Goal: Information Seeking & Learning: Learn about a topic

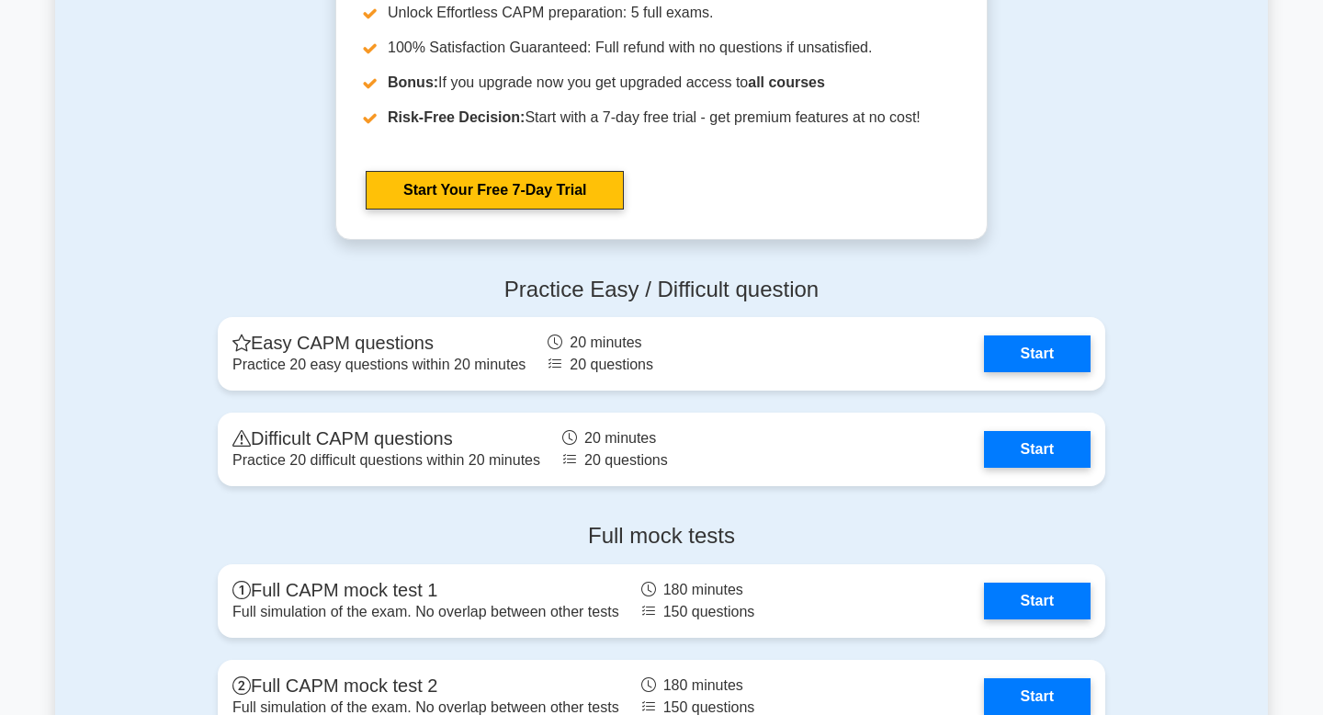
scroll to position [4412, 0]
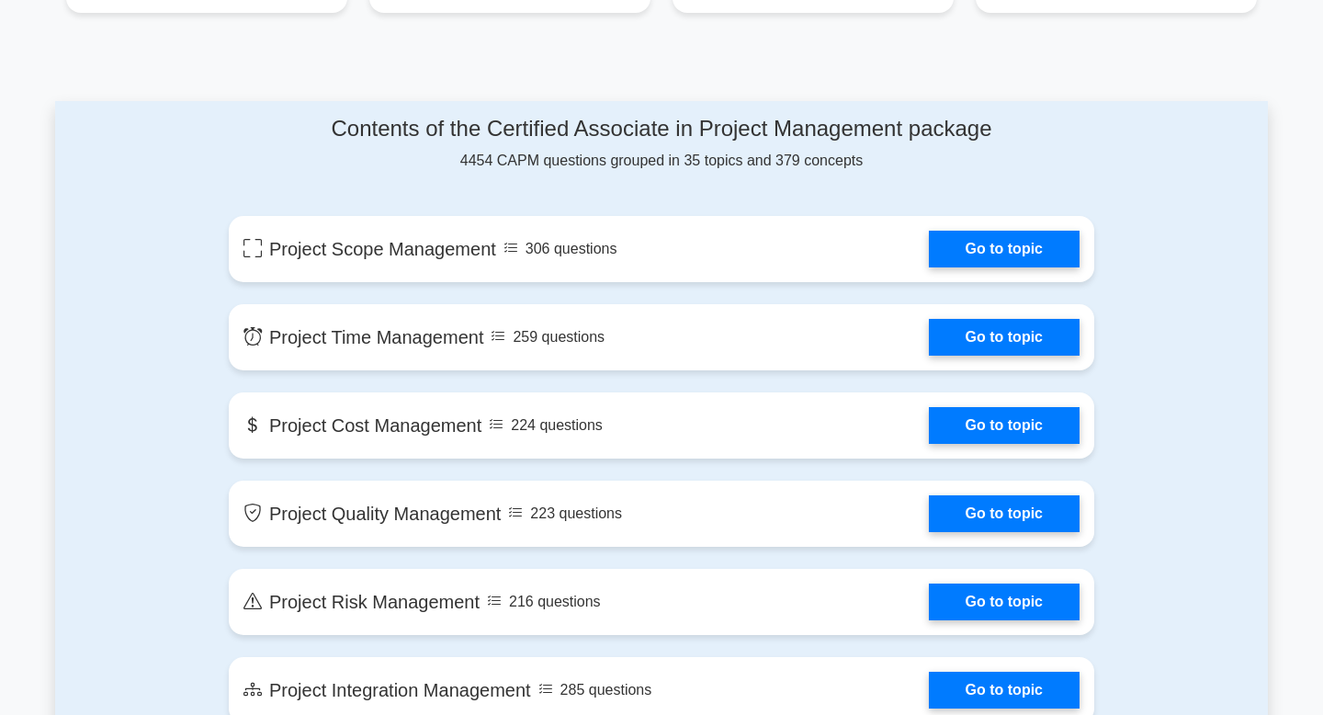
scroll to position [871, 0]
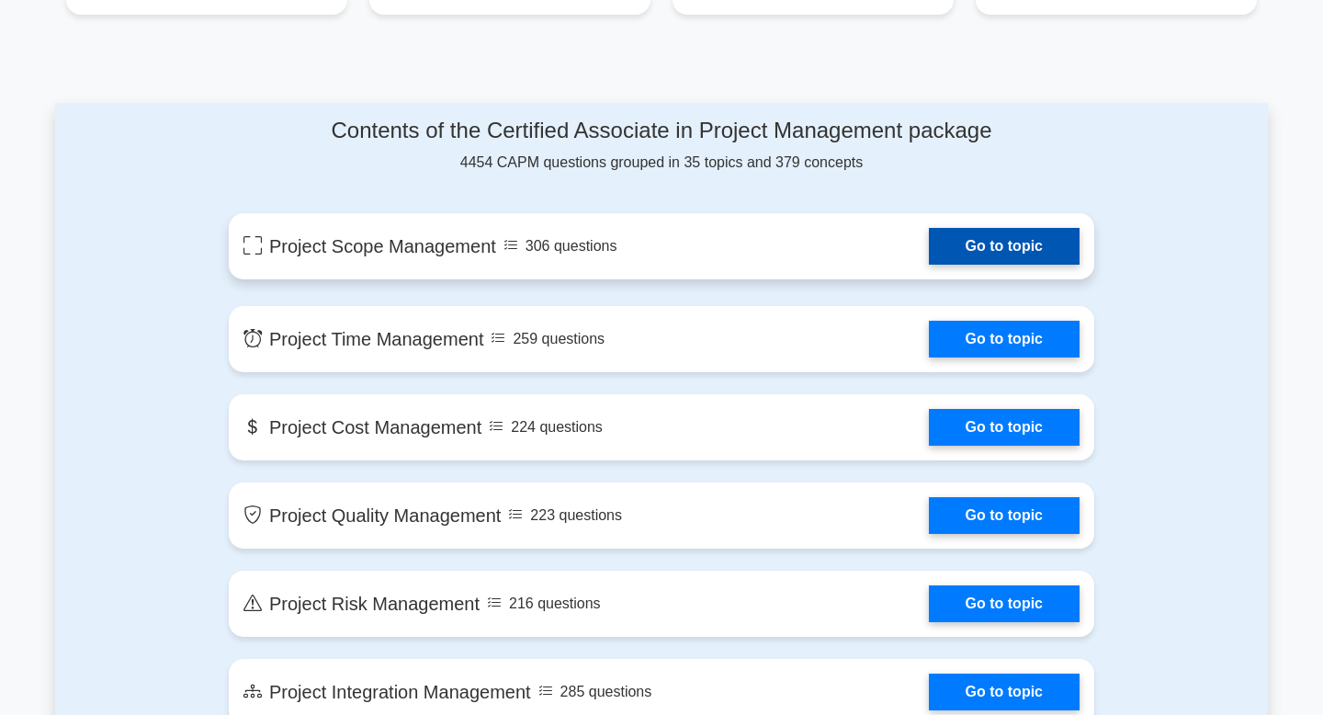
click at [1014, 247] on link "Go to topic" at bounding box center [1004, 246] width 151 height 37
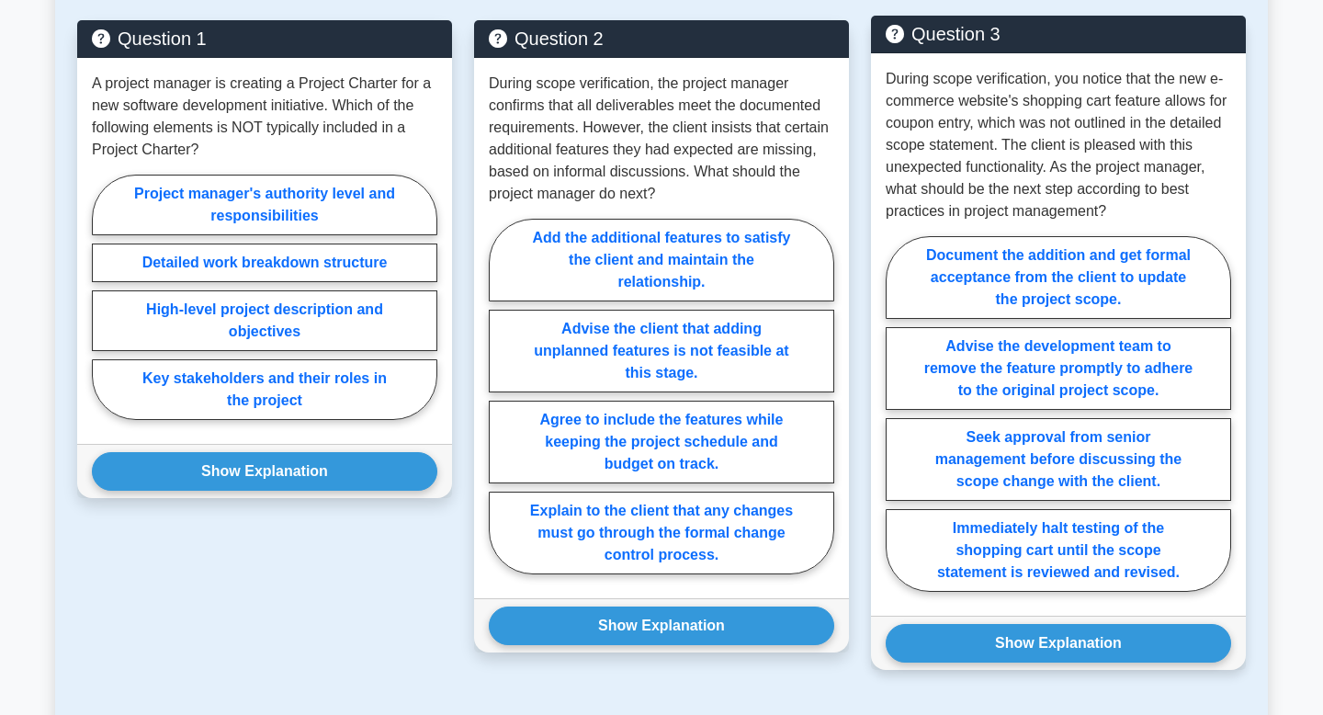
scroll to position [994, 0]
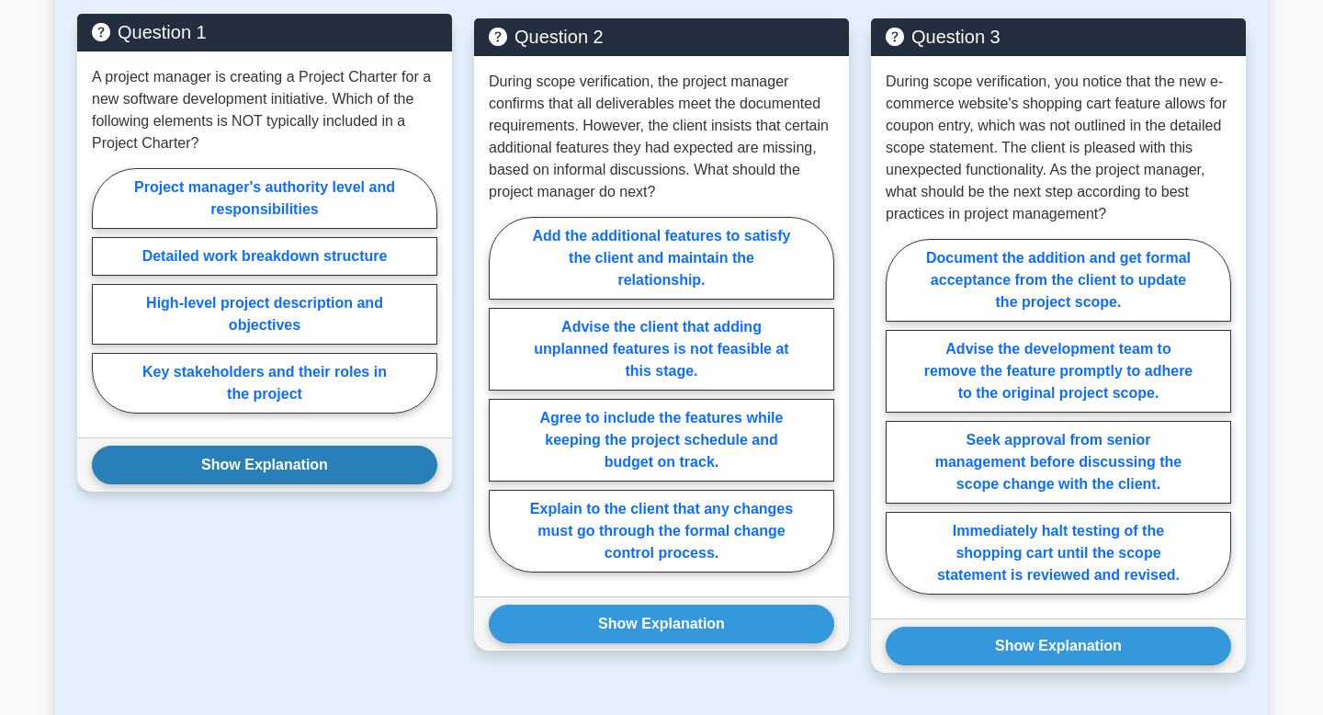
click at [293, 468] on button "Show Explanation" at bounding box center [264, 464] width 345 height 39
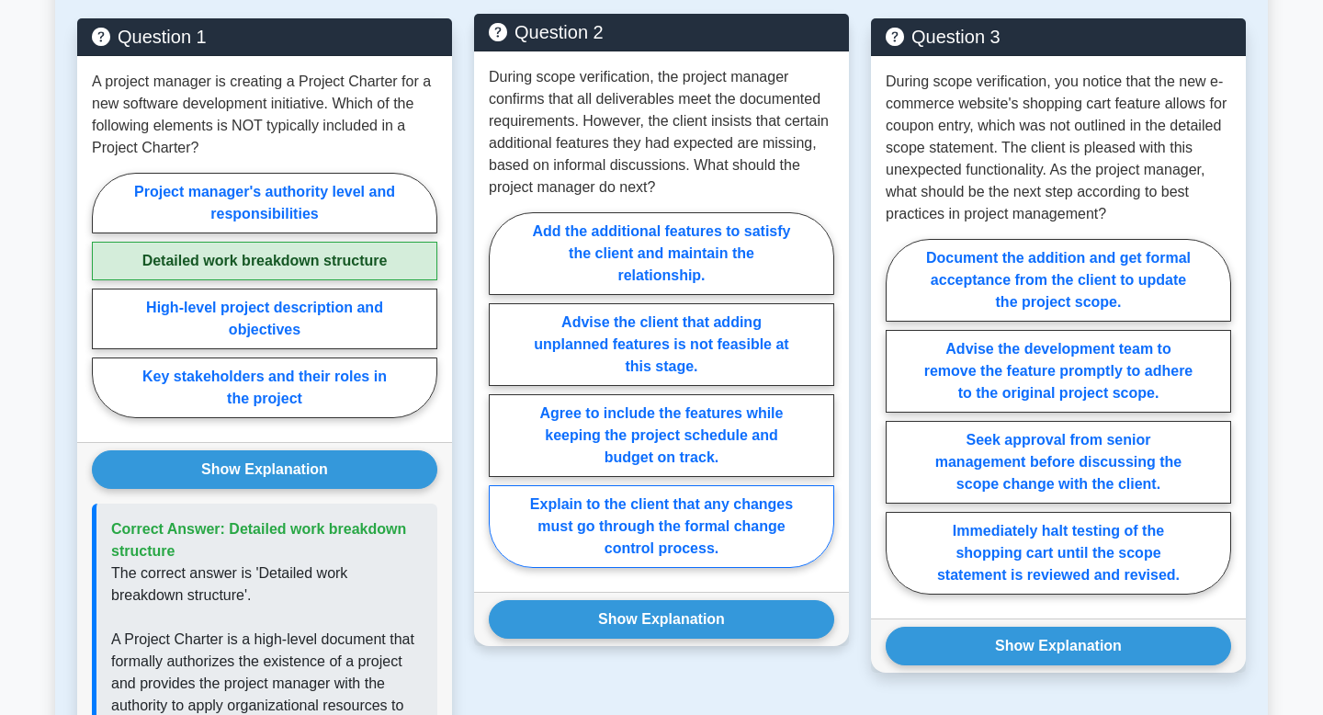
click at [581, 555] on label "Explain to the client that any changes must go through the formal change contro…" at bounding box center [661, 526] width 345 height 83
click at [501, 401] on input "Explain to the client that any changes must go through the formal change contro…" at bounding box center [495, 395] width 12 height 12
radio input "true"
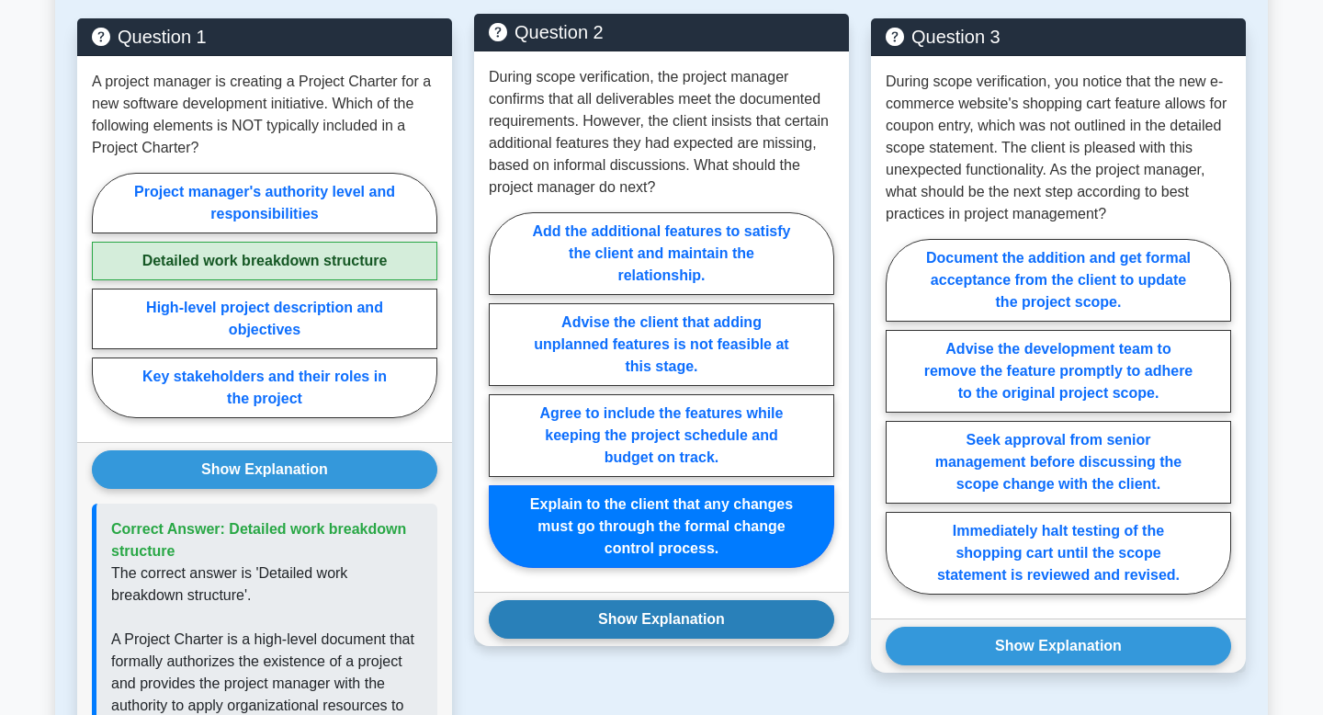
click at [665, 634] on button "Show Explanation" at bounding box center [661, 619] width 345 height 39
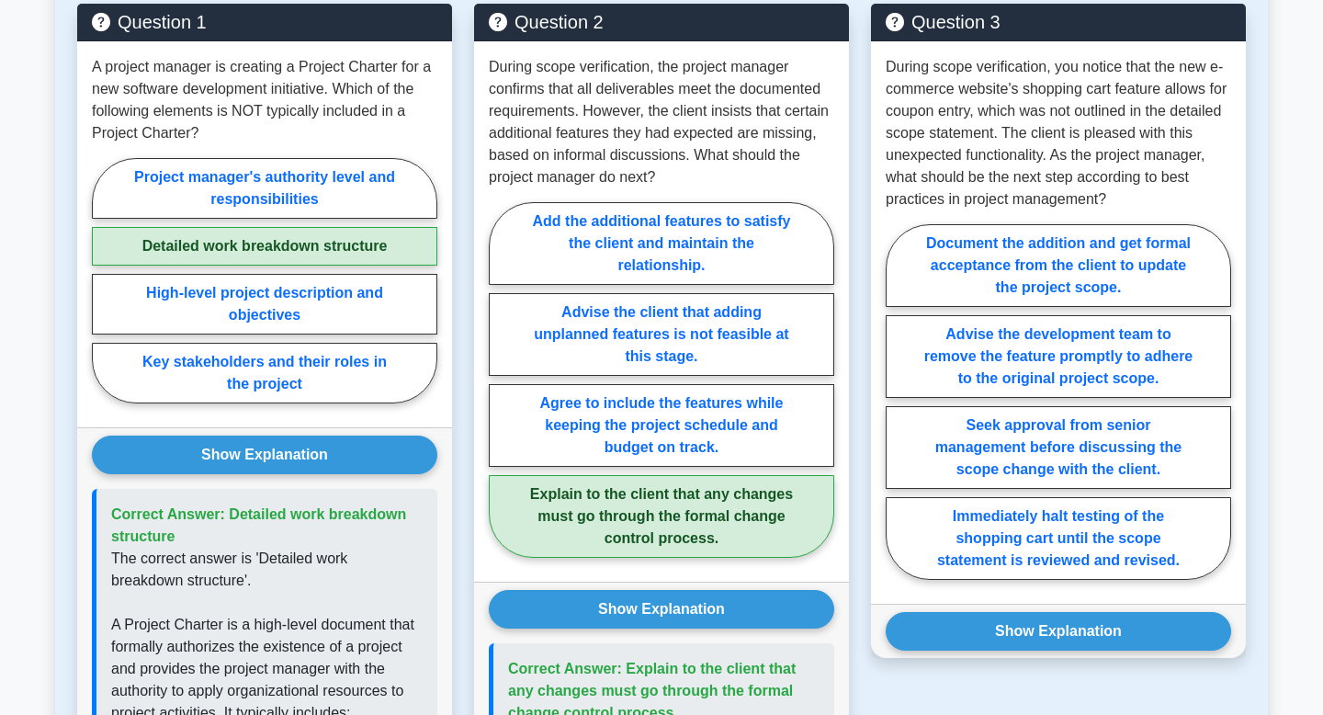
scroll to position [1009, 0]
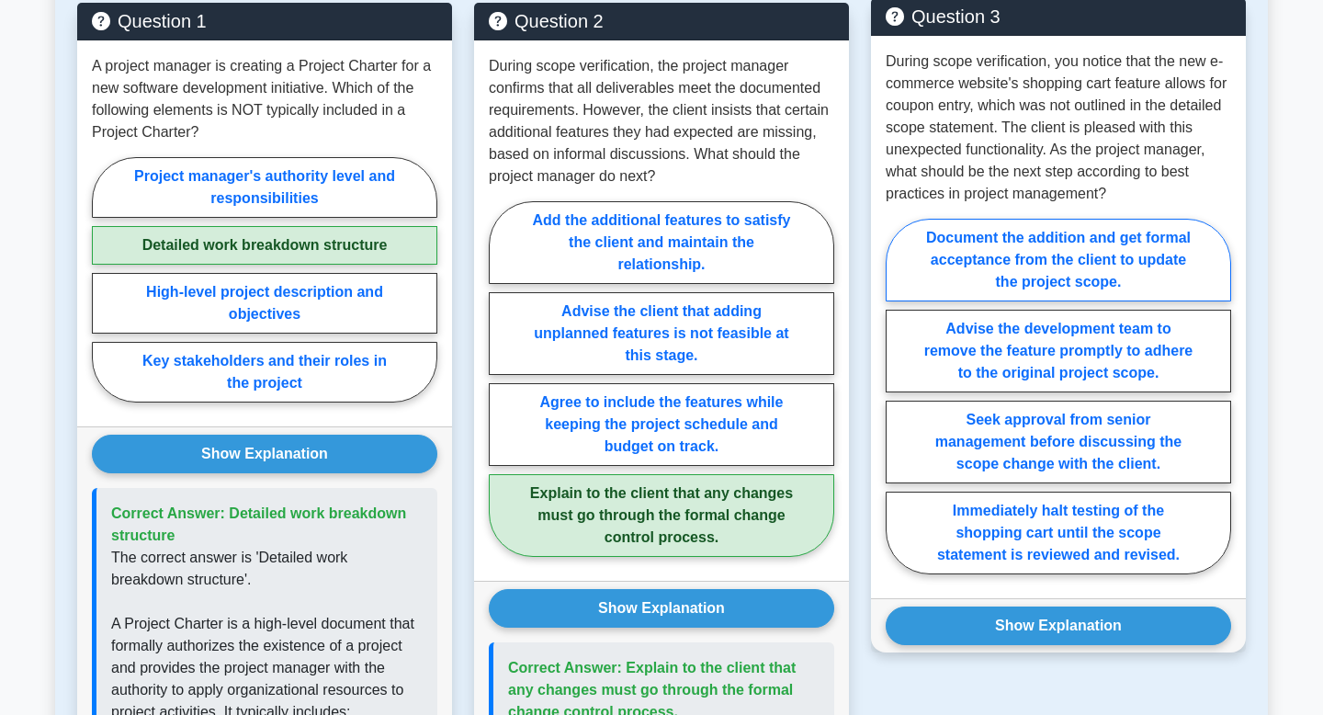
click at [1127, 255] on label "Document the addition and get formal acceptance from the client to update the p…" at bounding box center [1057, 260] width 345 height 83
click at [897, 396] on input "Document the addition and get formal acceptance from the client to update the p…" at bounding box center [891, 402] width 12 height 12
radio input "true"
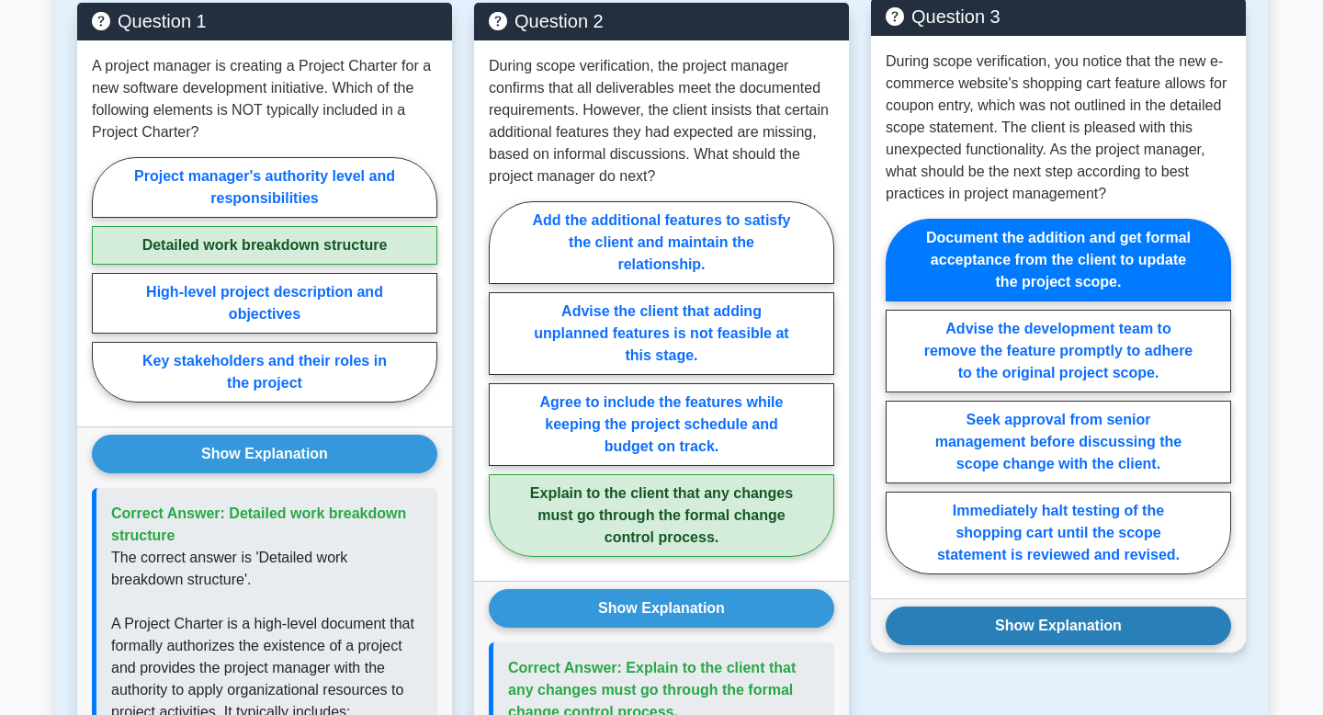
click at [1104, 625] on button "Show Explanation" at bounding box center [1057, 625] width 345 height 39
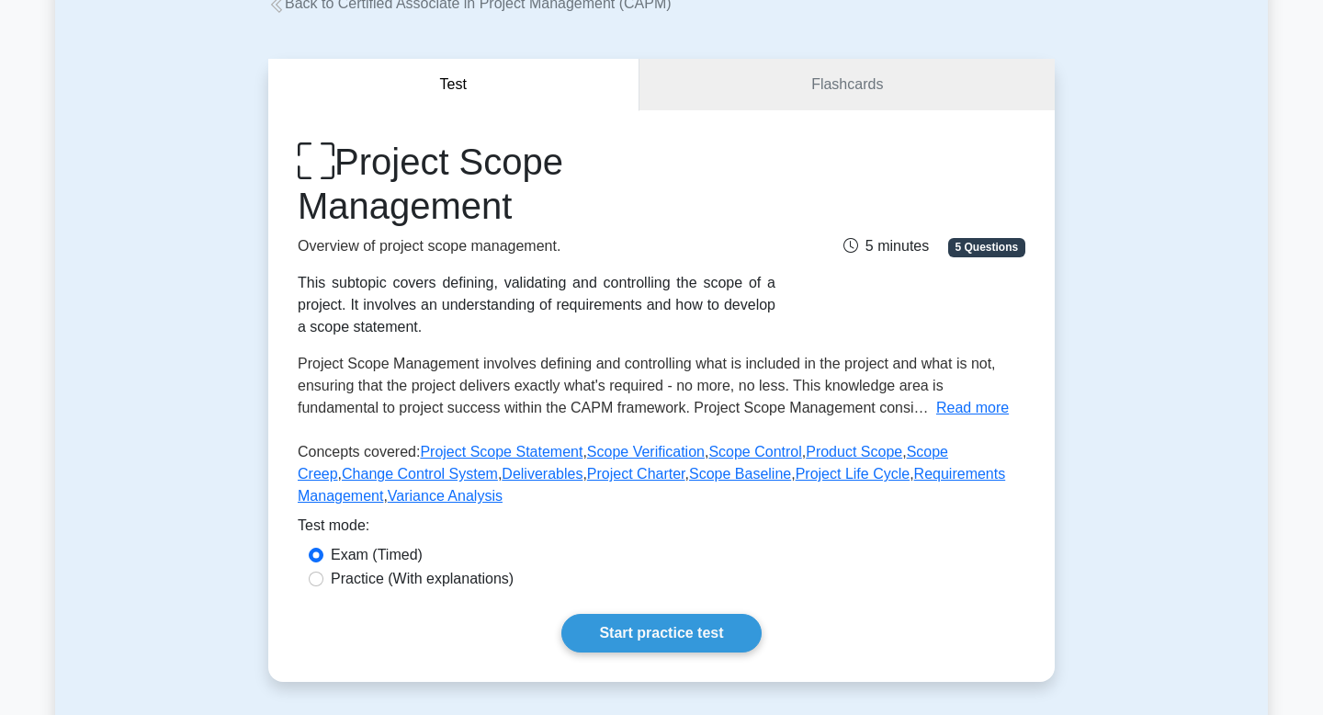
scroll to position [0, 0]
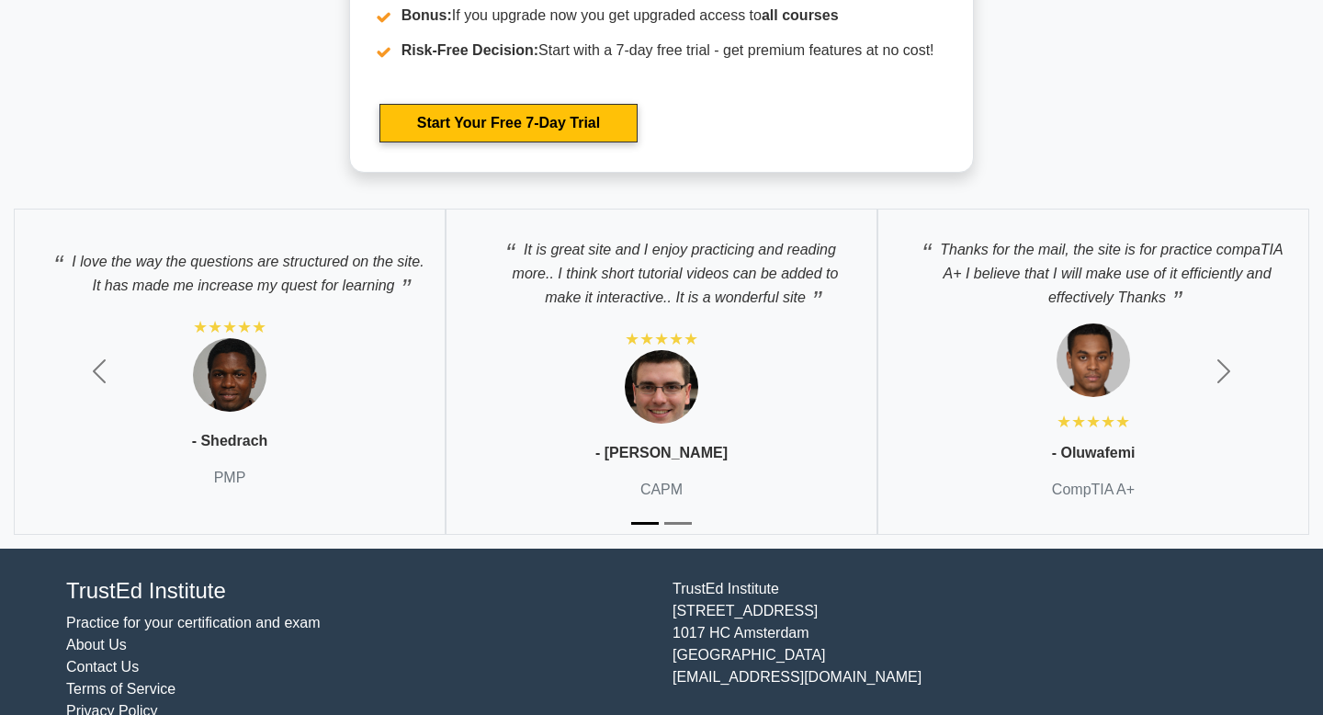
scroll to position [5810, 0]
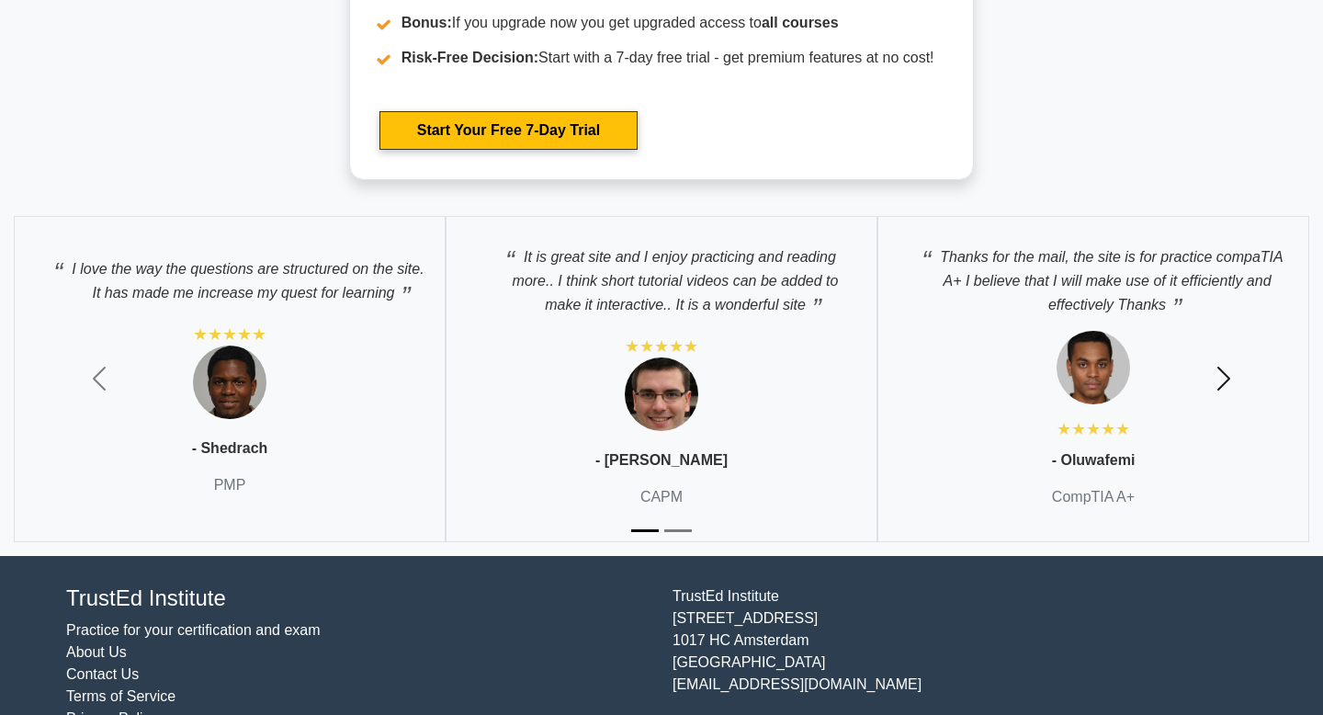
click at [1229, 383] on span "button" at bounding box center [1223, 378] width 29 height 29
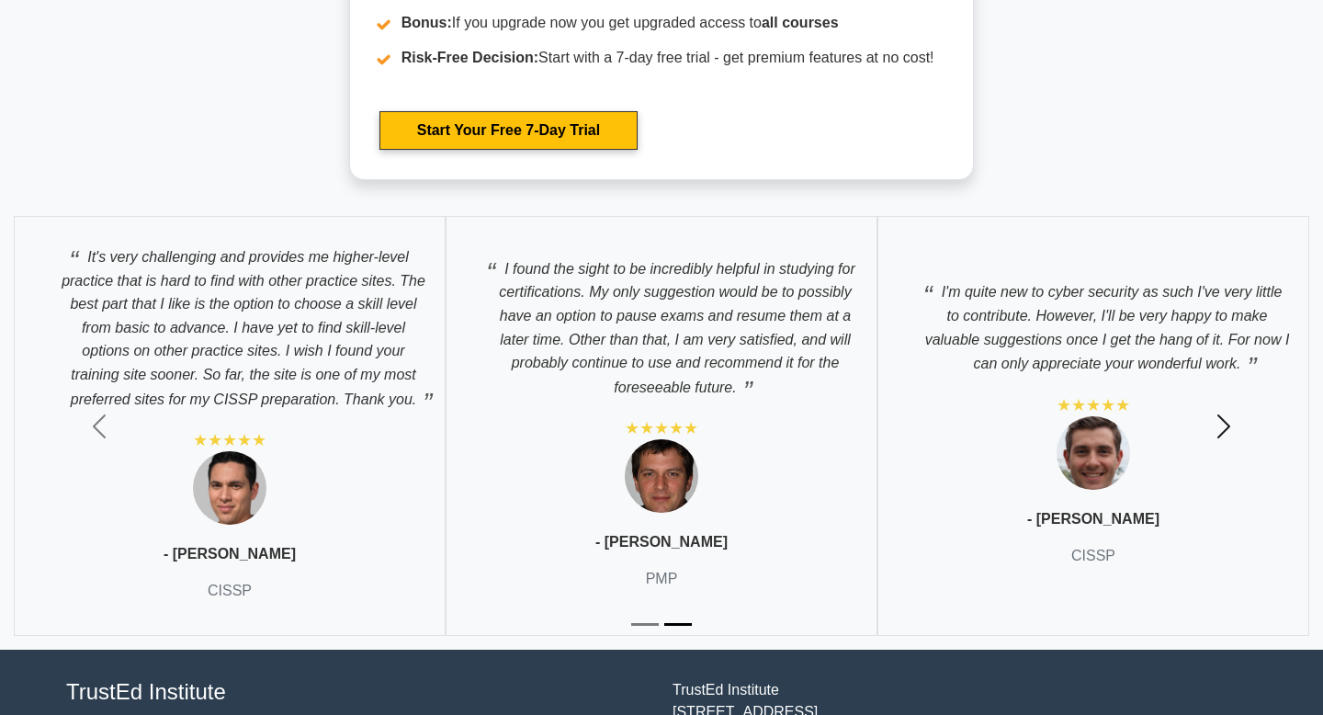
click at [1229, 383] on button "Next" at bounding box center [1223, 425] width 198 height 447
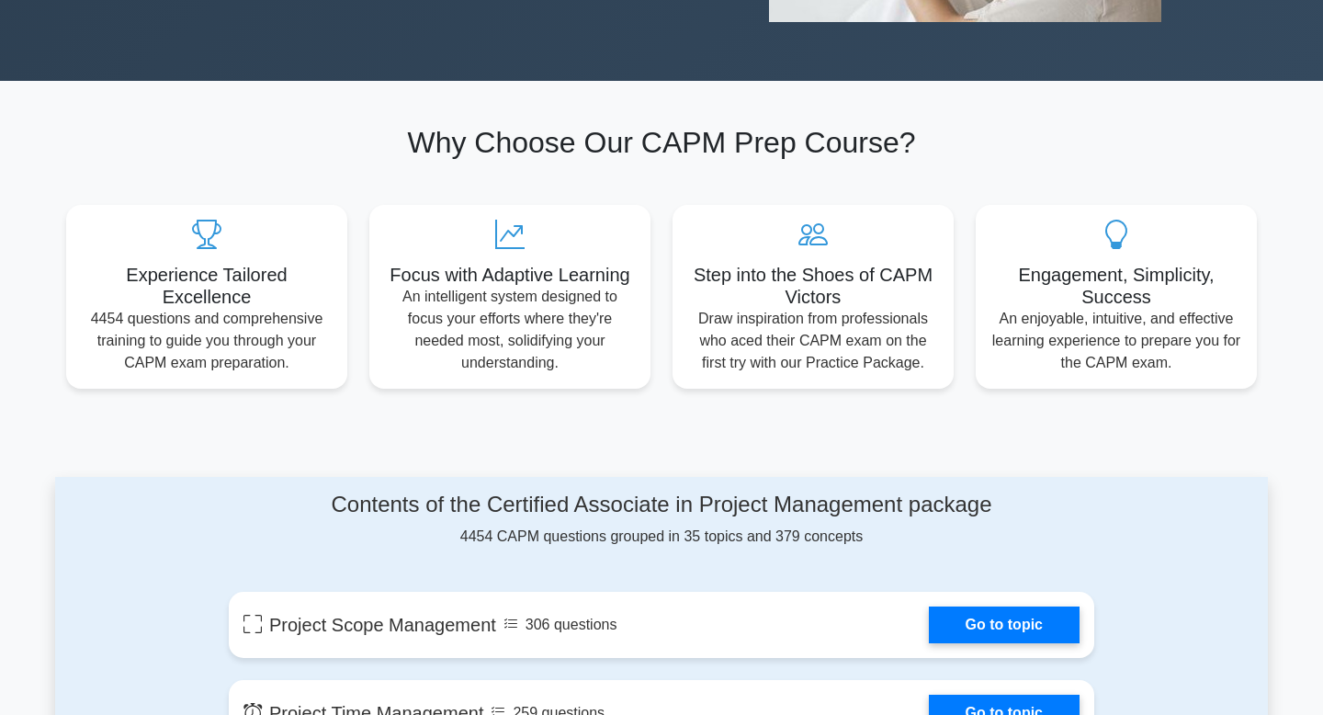
scroll to position [446, 0]
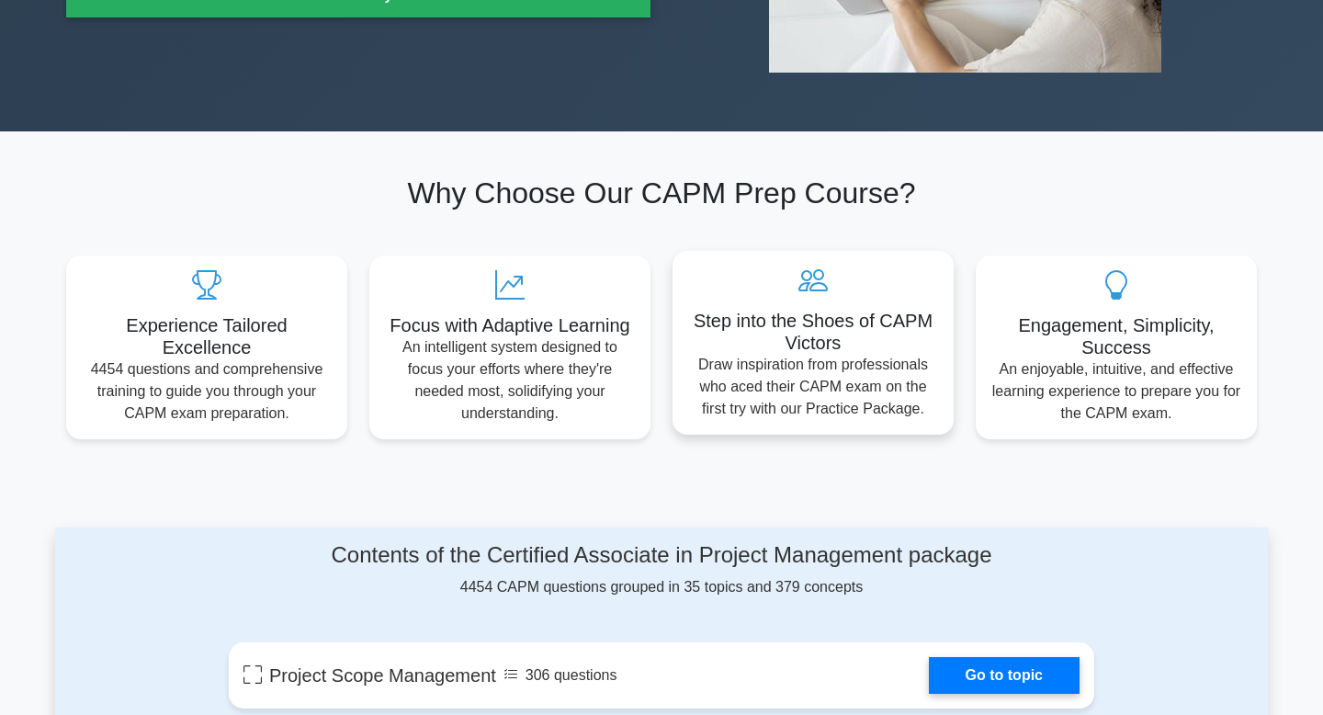
click at [845, 337] on h5 "Step into the Shoes of CAPM Victors" at bounding box center [813, 332] width 252 height 44
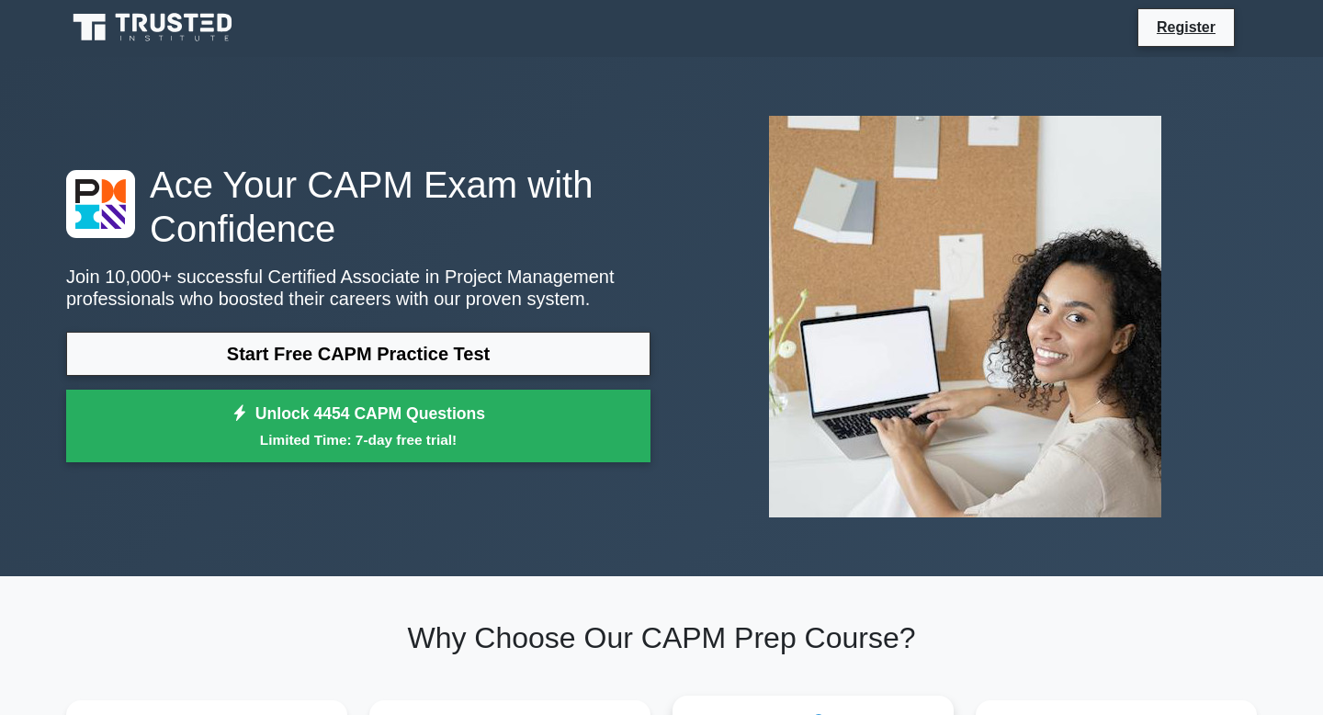
scroll to position [0, 0]
